Goal: Task Accomplishment & Management: Manage account settings

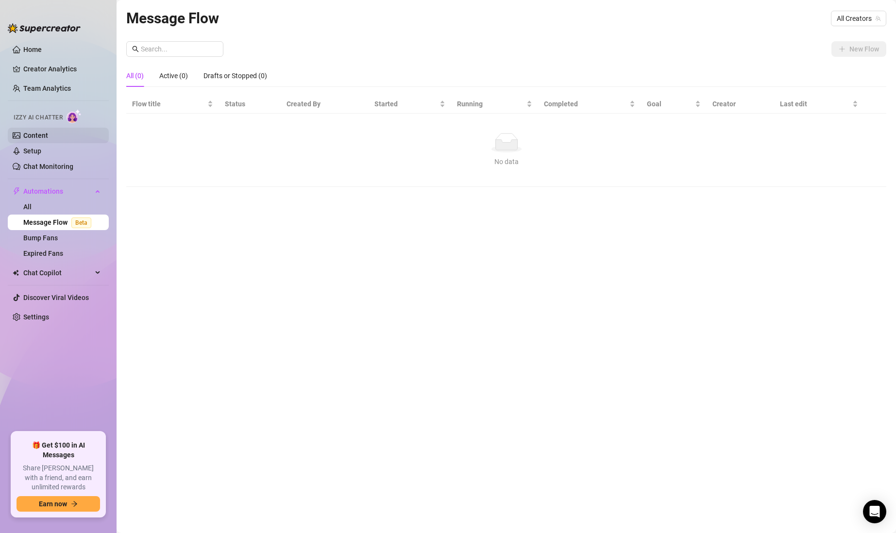
click at [48, 134] on link "Content" at bounding box center [35, 136] width 25 height 8
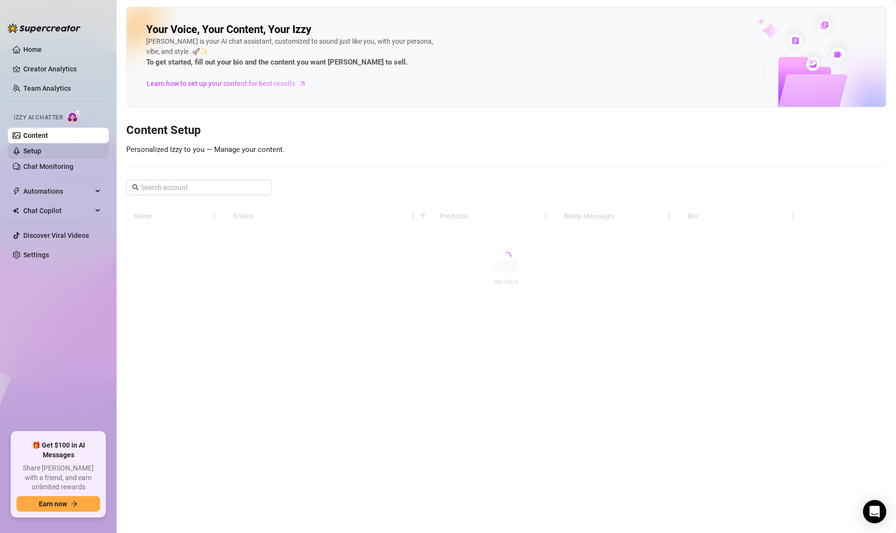
click at [41, 152] on link "Setup" at bounding box center [32, 151] width 18 height 8
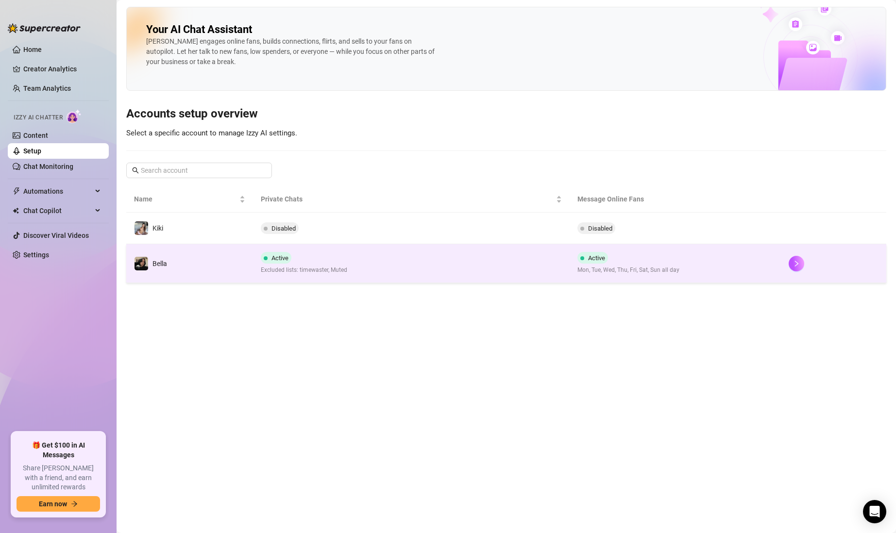
click at [649, 263] on div "Active Mon, Tue, Wed, Thu, Fri, Sat, Sun all day" at bounding box center [629, 263] width 102 height 23
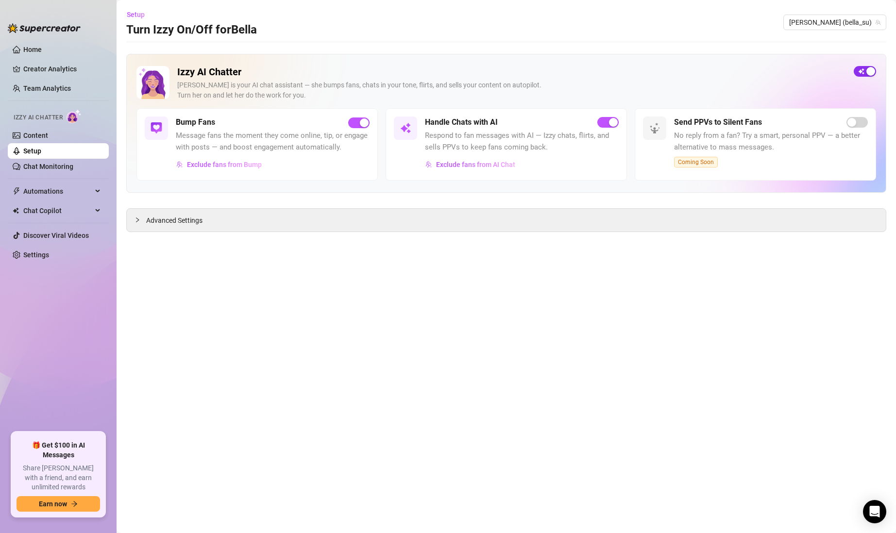
click at [863, 71] on span "button" at bounding box center [865, 71] width 22 height 11
